Goal: Navigation & Orientation: Find specific page/section

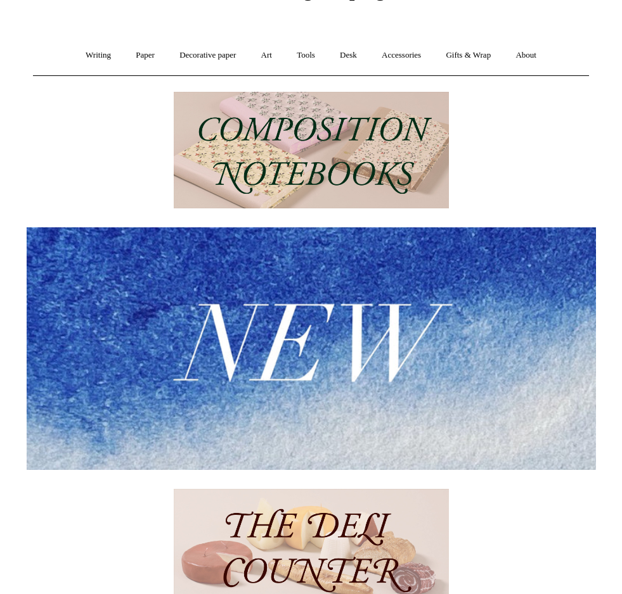
scroll to position [498, 0]
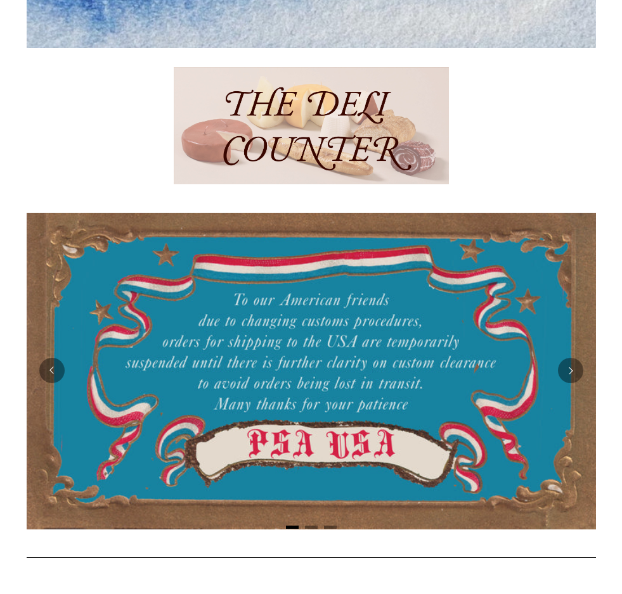
click at [305, 119] on img at bounding box center [311, 125] width 275 height 117
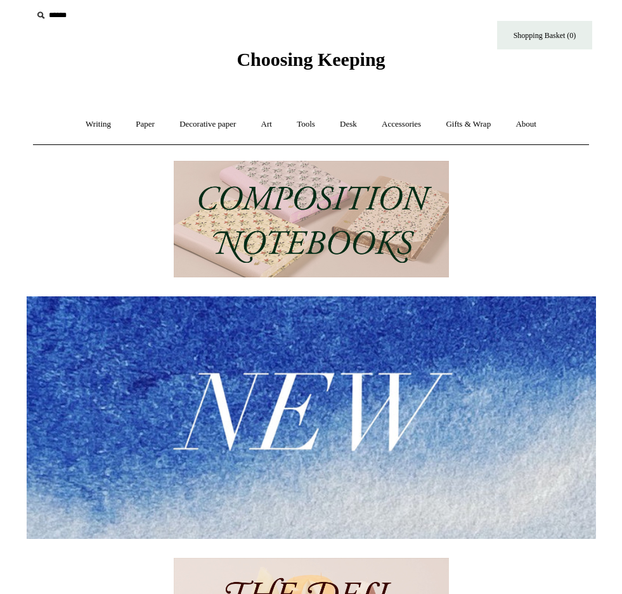
scroll to position [0, 0]
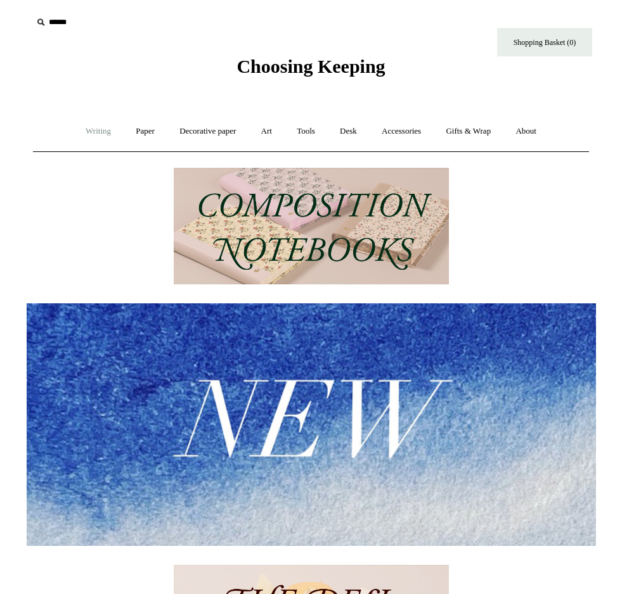
click at [84, 131] on link "Writing +" at bounding box center [98, 132] width 48 height 34
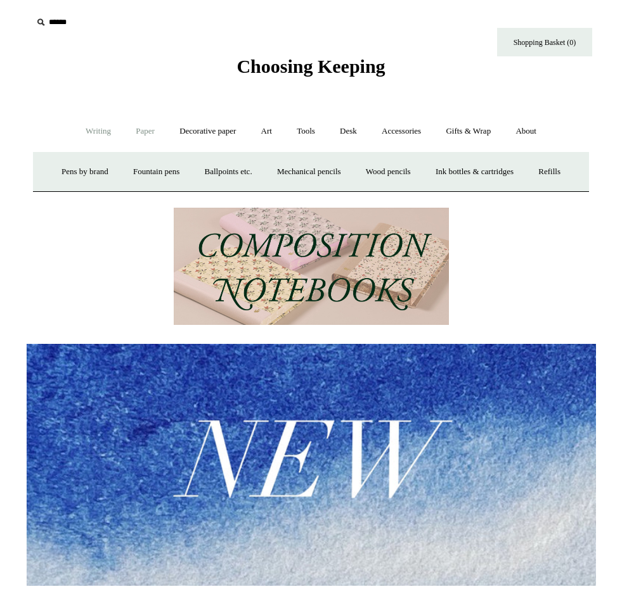
click at [137, 129] on link "Paper +" at bounding box center [145, 132] width 42 height 34
click at [120, 181] on link "Notebooks +" at bounding box center [134, 172] width 58 height 34
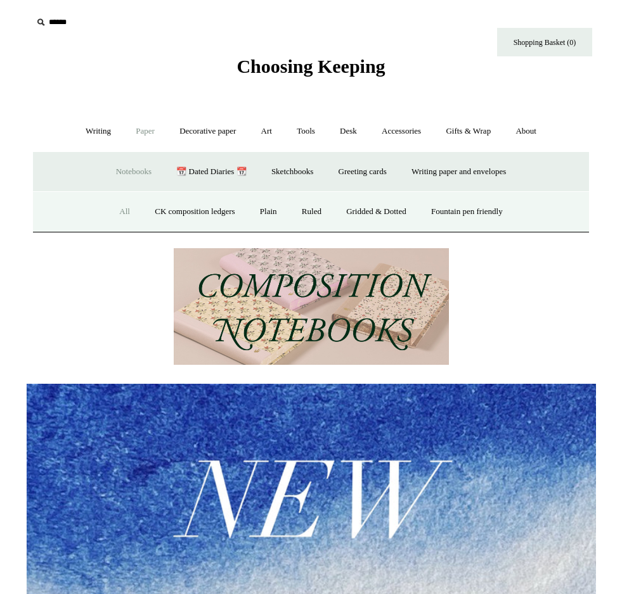
click at [115, 209] on link "All" at bounding box center [125, 212] width 34 height 34
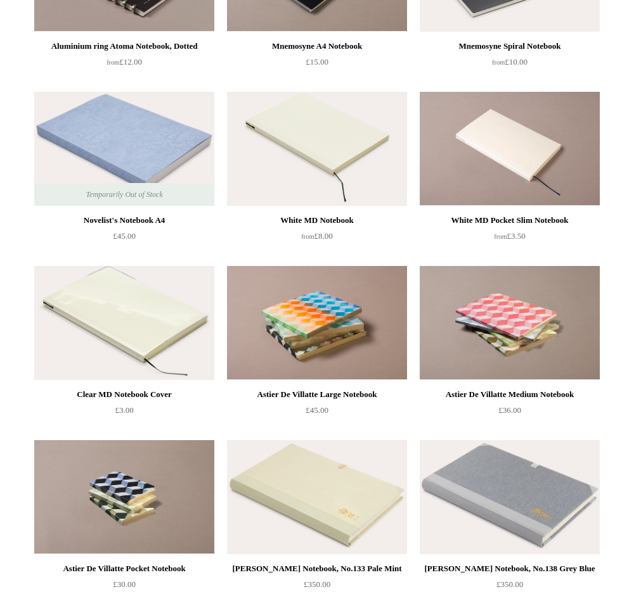
scroll to position [3074, 0]
